Goal: Task Accomplishment & Management: Use online tool/utility

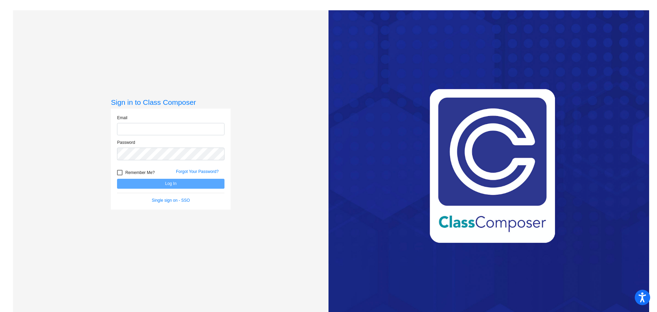
type input "[EMAIL_ADDRESS][DOMAIN_NAME]"
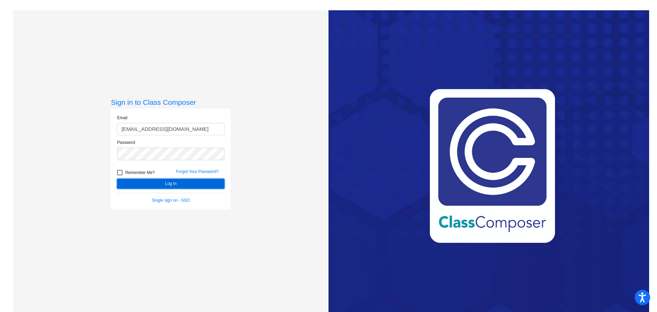
click at [141, 183] on button "Log In" at bounding box center [170, 184] width 107 height 10
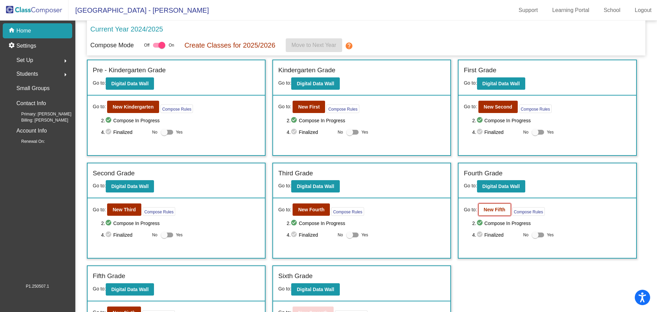
click at [485, 209] on b "New Fifth" at bounding box center [495, 209] width 22 height 5
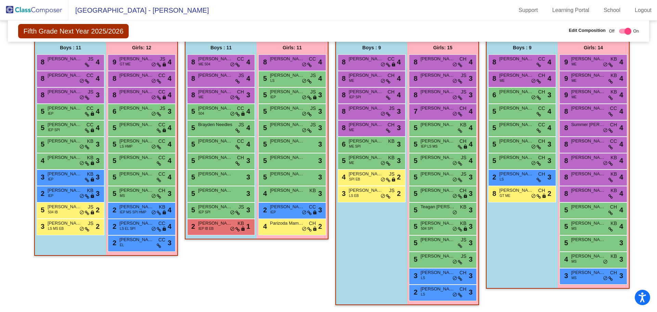
scroll to position [133, 0]
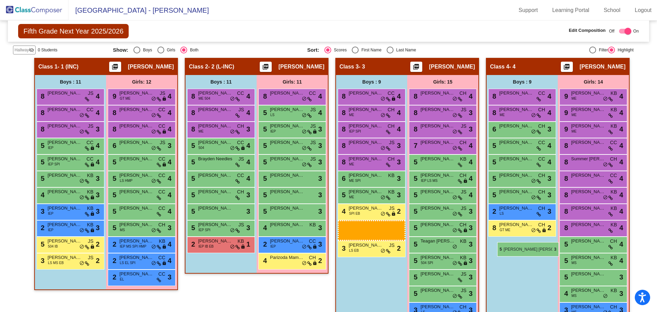
drag, startPoint x: 219, startPoint y: 229, endPoint x: 497, endPoint y: 242, distance: 278.9
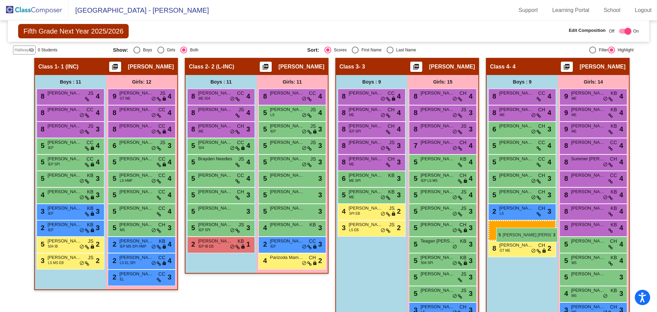
drag, startPoint x: 200, startPoint y: 224, endPoint x: 496, endPoint y: 228, distance: 296.7
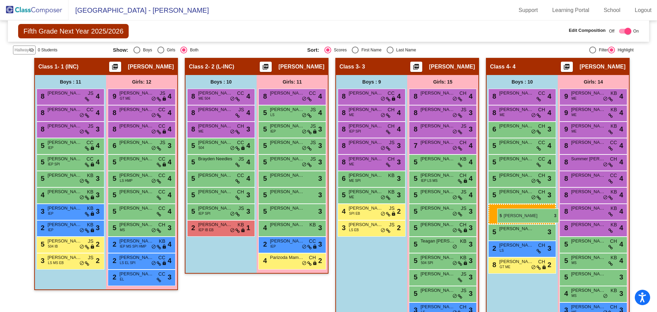
drag, startPoint x: 217, startPoint y: 210, endPoint x: 497, endPoint y: 208, distance: 280.0
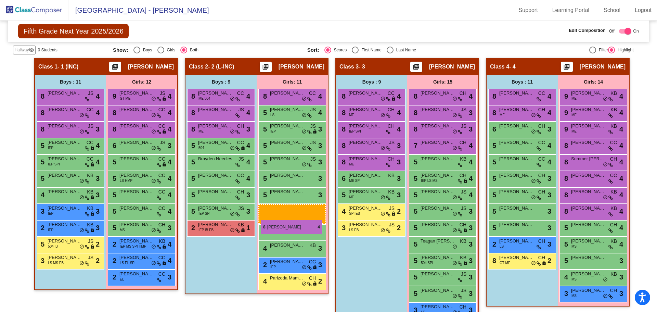
drag, startPoint x: 590, startPoint y: 209, endPoint x: 261, endPoint y: 220, distance: 329.1
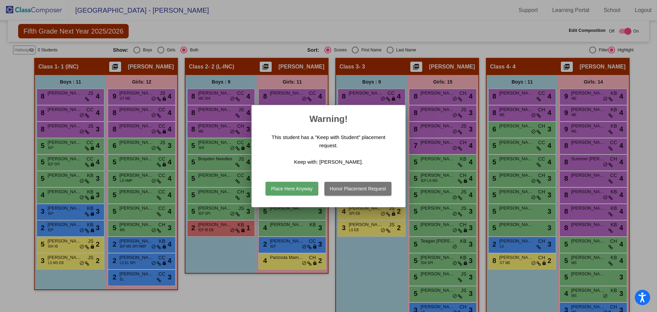
click at [296, 189] on button "Place Here Anyway" at bounding box center [292, 189] width 52 height 14
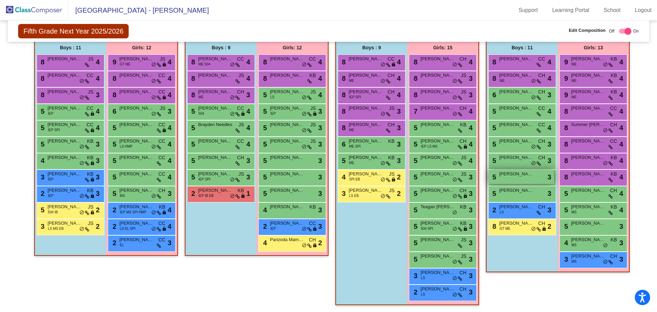
scroll to position [99, 0]
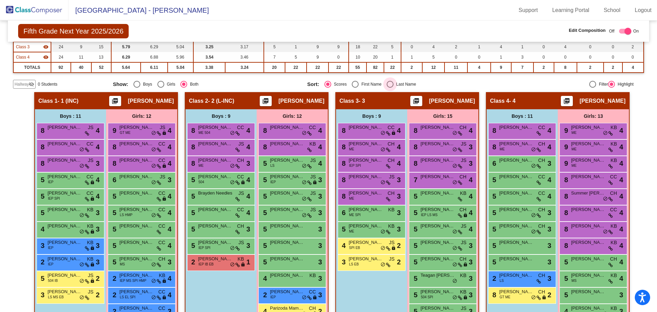
click at [390, 85] on div "Select an option" at bounding box center [390, 84] width 7 height 7
click at [390, 88] on input "Last Name" at bounding box center [390, 88] width 0 height 0
radio input "true"
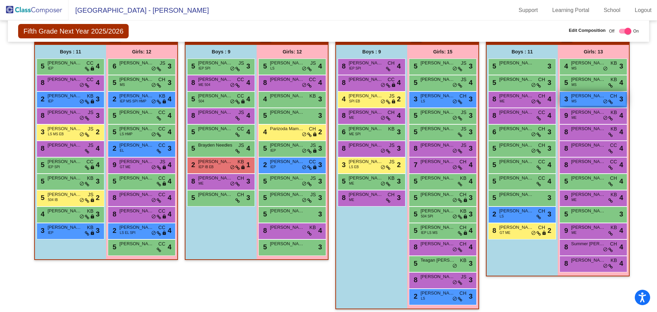
scroll to position [168, 0]
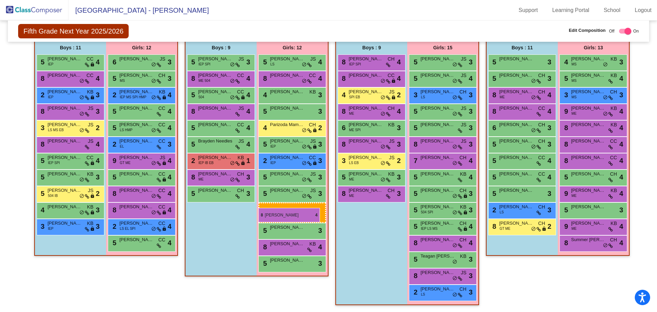
drag, startPoint x: 586, startPoint y: 261, endPoint x: 258, endPoint y: 208, distance: 331.5
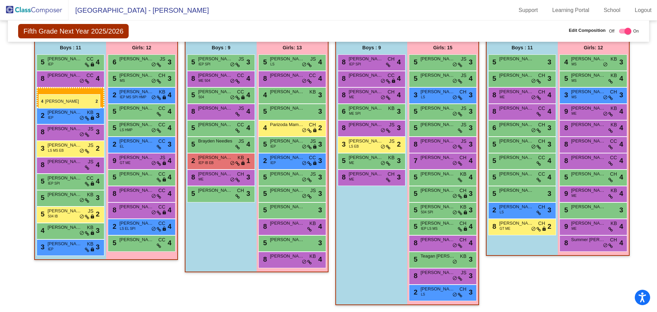
drag, startPoint x: 374, startPoint y: 96, endPoint x: 39, endPoint y: 94, distance: 335.7
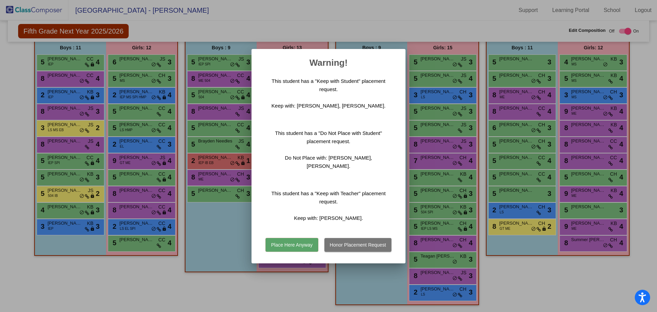
click at [294, 242] on button "Place Here Anyway" at bounding box center [292, 245] width 52 height 14
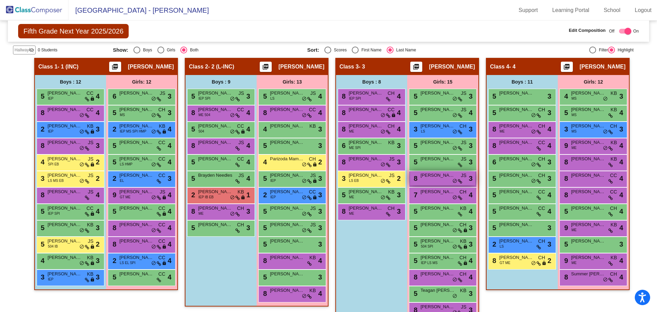
scroll to position [0, 0]
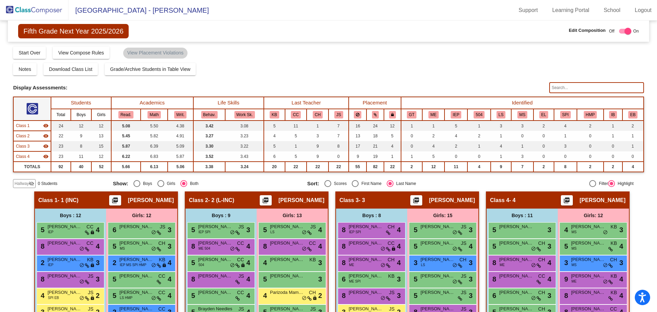
click at [40, 8] on img at bounding box center [34, 10] width 68 height 20
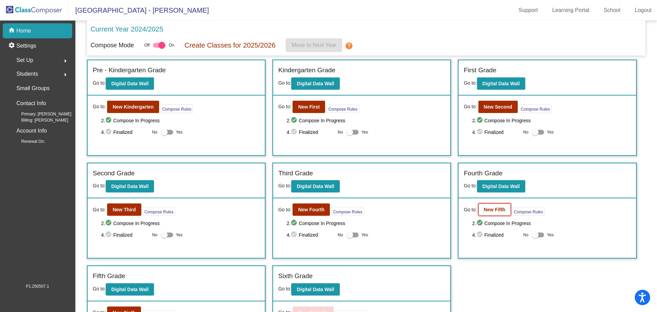
click at [492, 209] on b "New Fifth" at bounding box center [495, 209] width 22 height 5
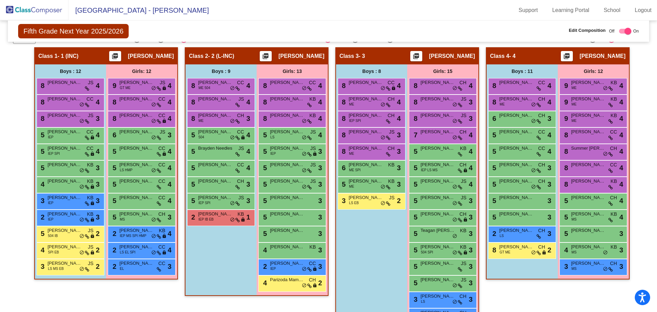
scroll to position [133, 0]
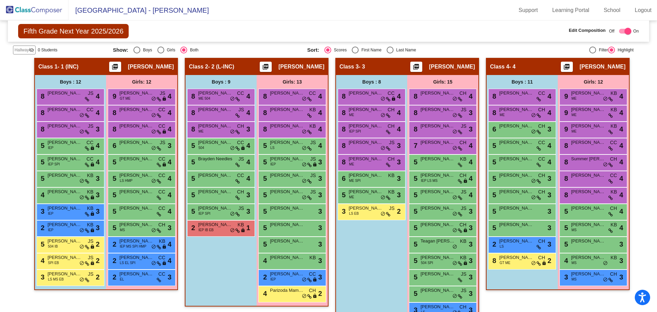
click at [389, 49] on div "Select an option" at bounding box center [390, 50] width 7 height 7
click at [390, 53] on input "Last Name" at bounding box center [390, 53] width 0 height 0
radio input "true"
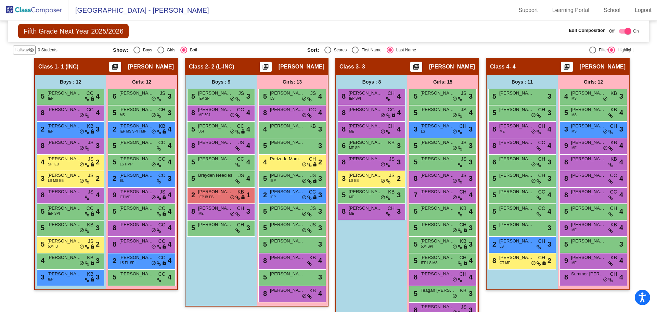
scroll to position [168, 0]
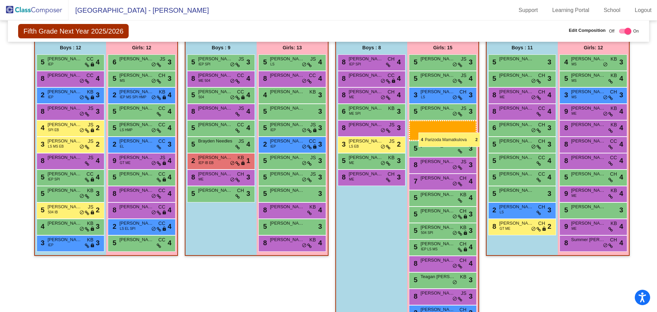
drag, startPoint x: 287, startPoint y: 129, endPoint x: 419, endPoint y: 132, distance: 131.8
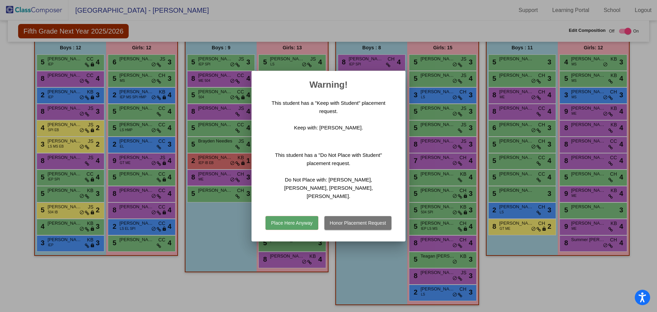
click at [294, 219] on button "Place Here Anyway" at bounding box center [292, 223] width 52 height 14
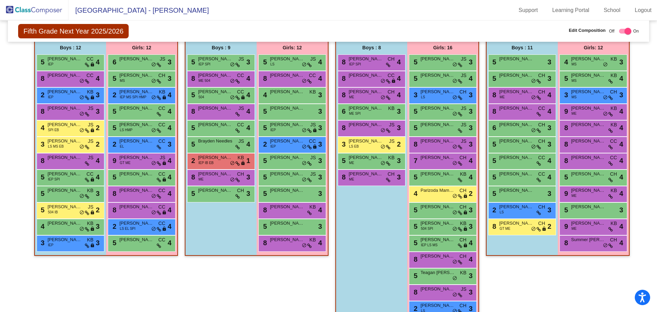
click at [33, 10] on img at bounding box center [34, 10] width 68 height 20
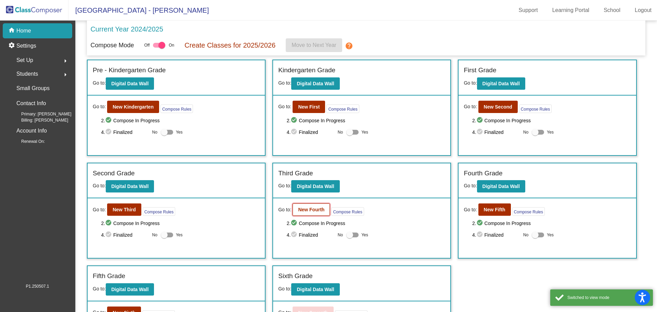
click at [315, 207] on b "New Fourth" at bounding box center [311, 209] width 26 height 5
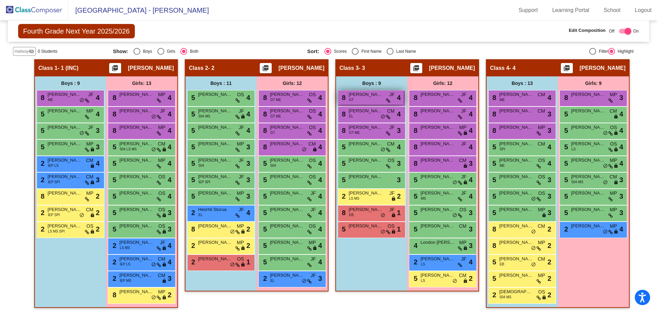
scroll to position [135, 0]
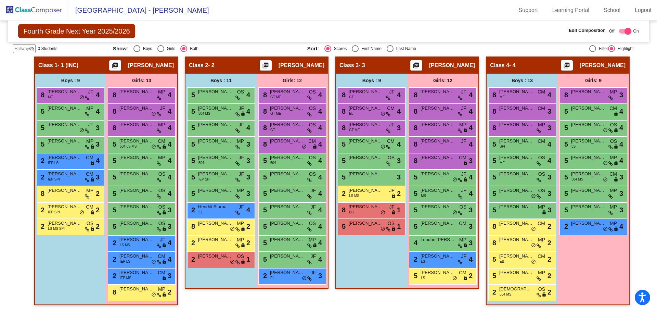
click at [44, 8] on img at bounding box center [34, 10] width 68 height 20
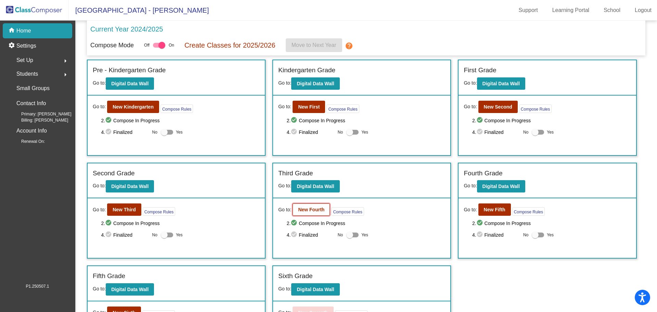
click at [310, 208] on b "New Fourth" at bounding box center [311, 209] width 26 height 5
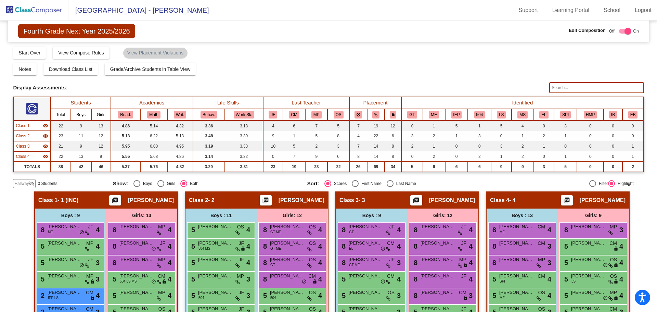
click at [23, 11] on img at bounding box center [34, 10] width 68 height 20
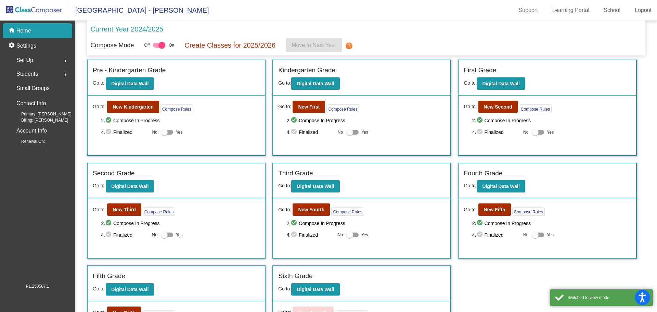
scroll to position [50, 0]
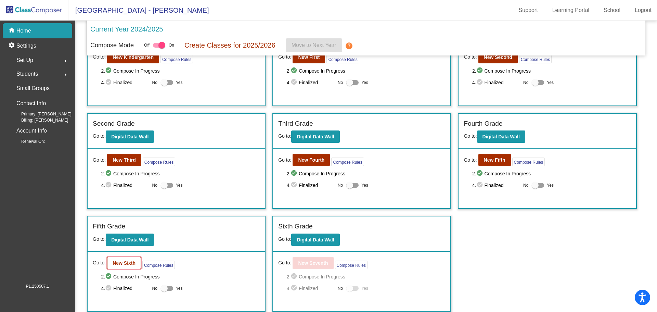
click at [134, 262] on b "New Sixth" at bounding box center [124, 262] width 23 height 5
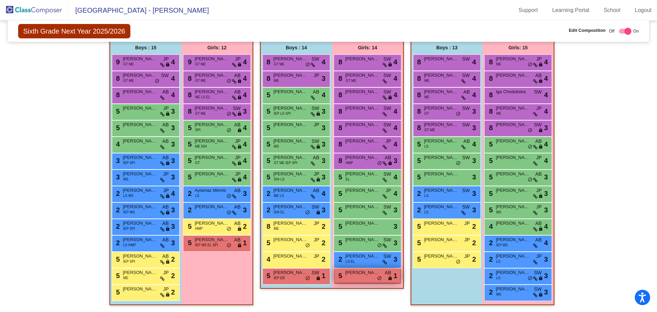
scroll to position [123, 0]
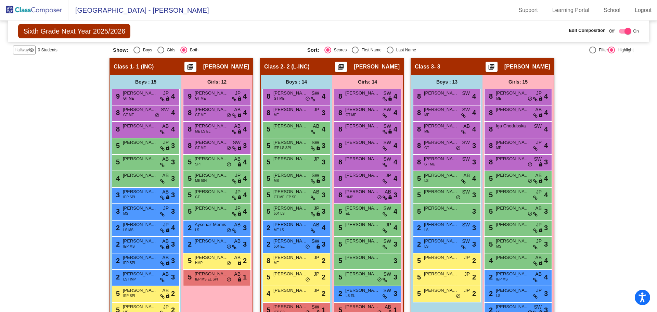
click at [387, 50] on div "Select an option" at bounding box center [390, 50] width 7 height 7
click at [390, 53] on input "Last Name" at bounding box center [390, 53] width 0 height 0
radio input "true"
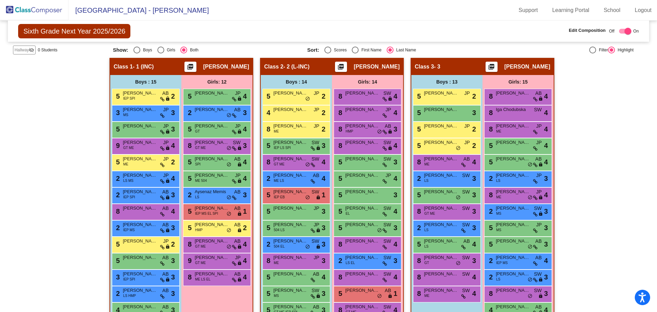
click at [54, 10] on img at bounding box center [34, 10] width 68 height 20
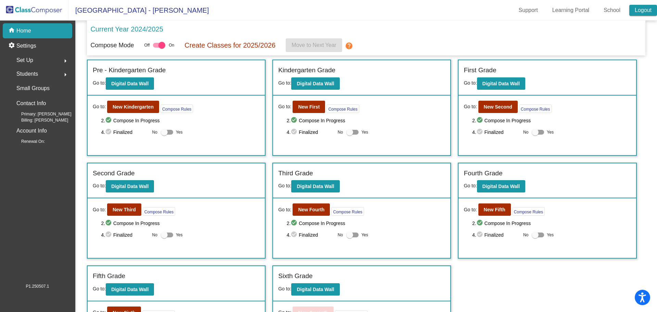
click at [650, 9] on link "Logout" at bounding box center [643, 10] width 28 height 11
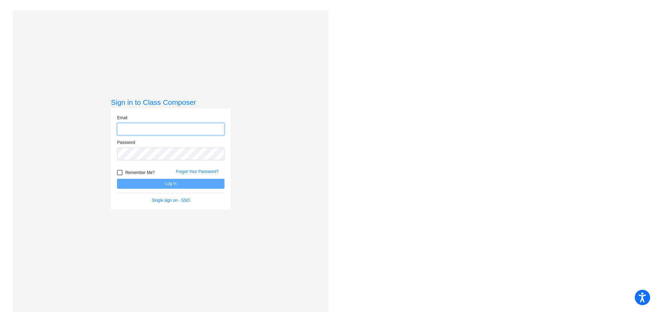
type input "[EMAIL_ADDRESS][DOMAIN_NAME]"
